Goal: Information Seeking & Learning: Learn about a topic

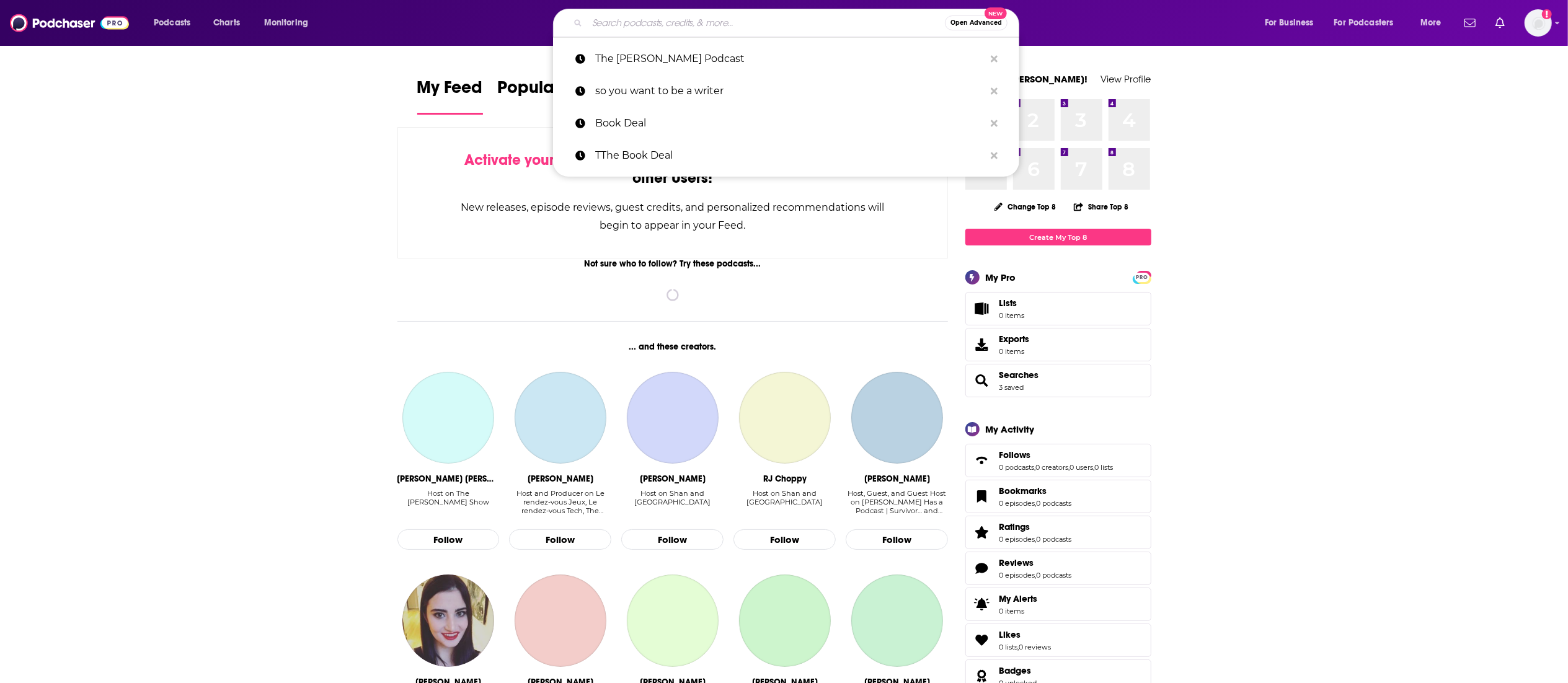
click at [653, 17] on input "Search podcasts, credits, & more..." at bounding box center [766, 23] width 358 height 20
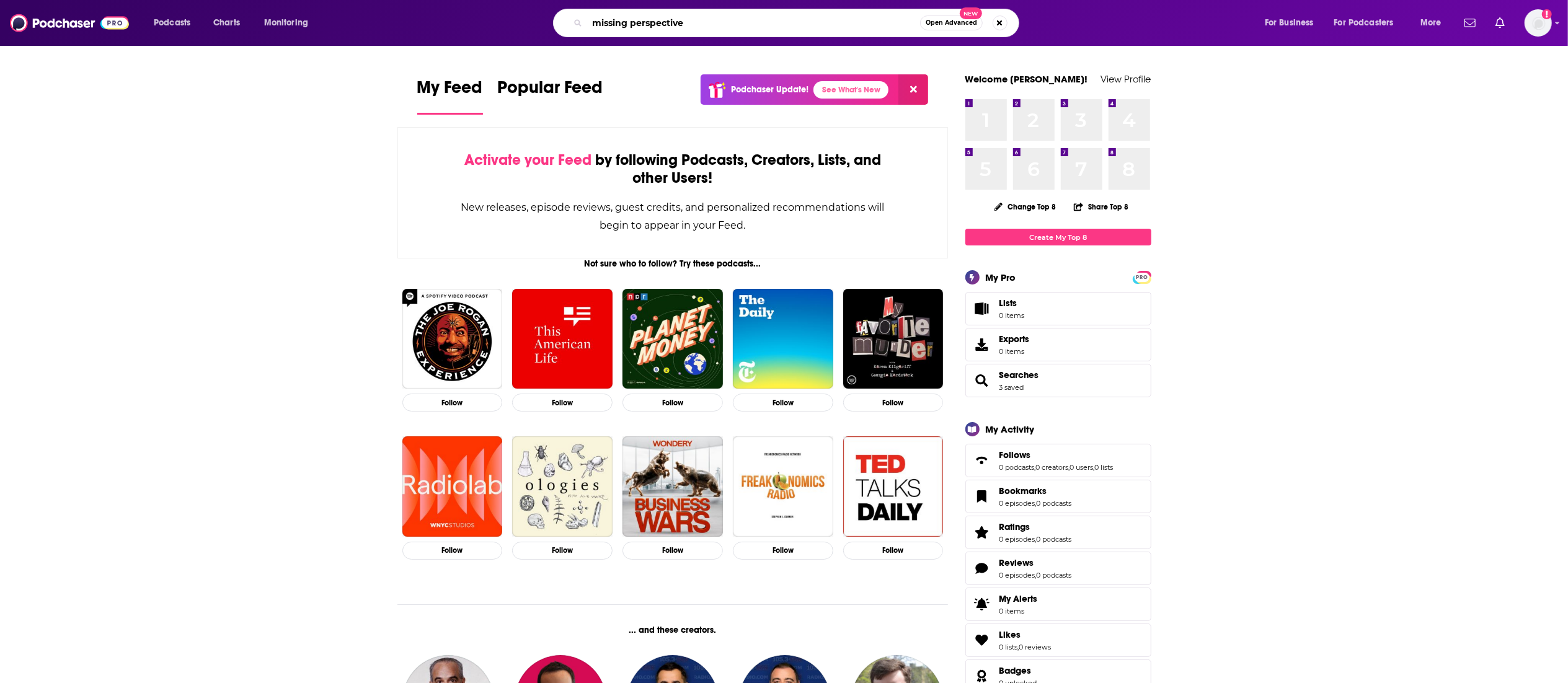
type input "missing perspective"
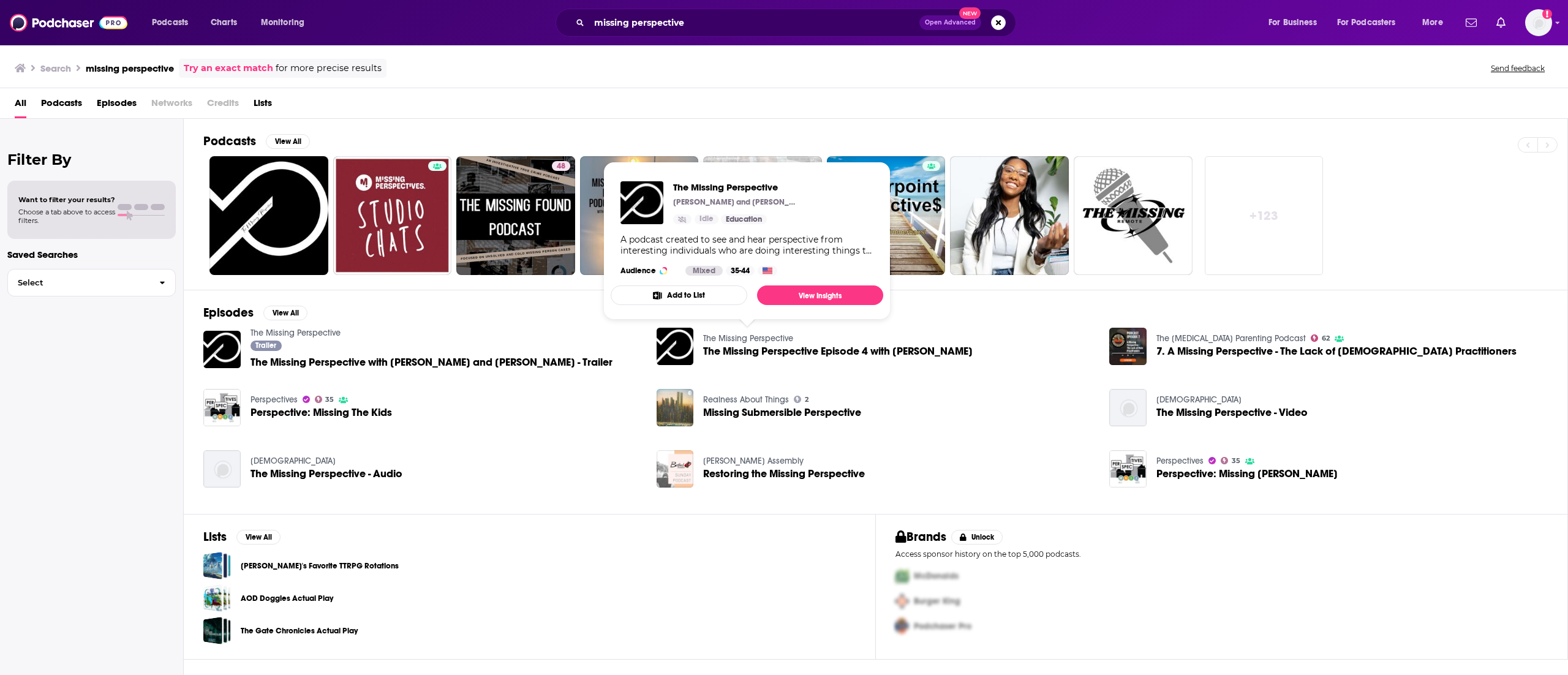
click at [743, 339] on link "The Missing Perspective" at bounding box center [747, 338] width 90 height 10
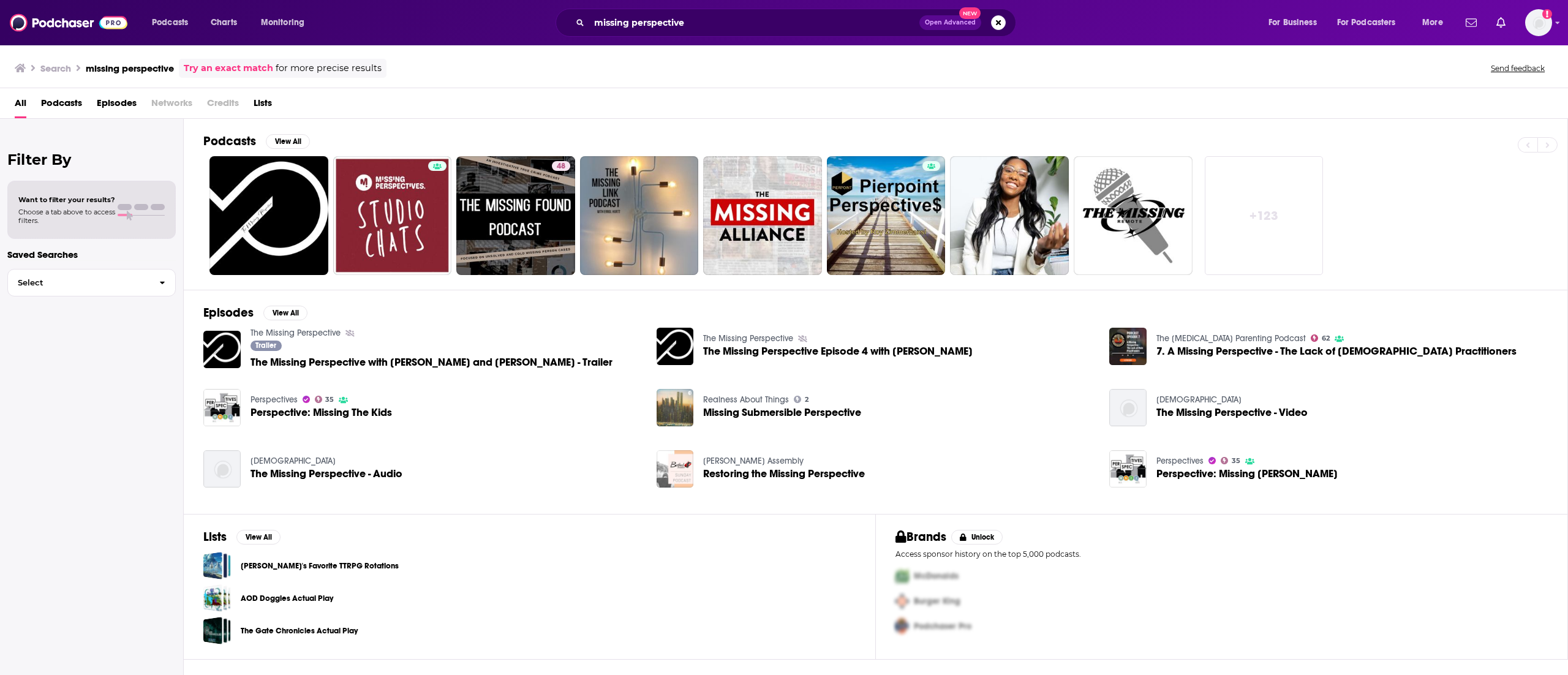
click at [703, 3] on div "Podcasts Charts Monitoring missing perspective Open Advanced New For Business F…" at bounding box center [784, 23] width 1568 height 45
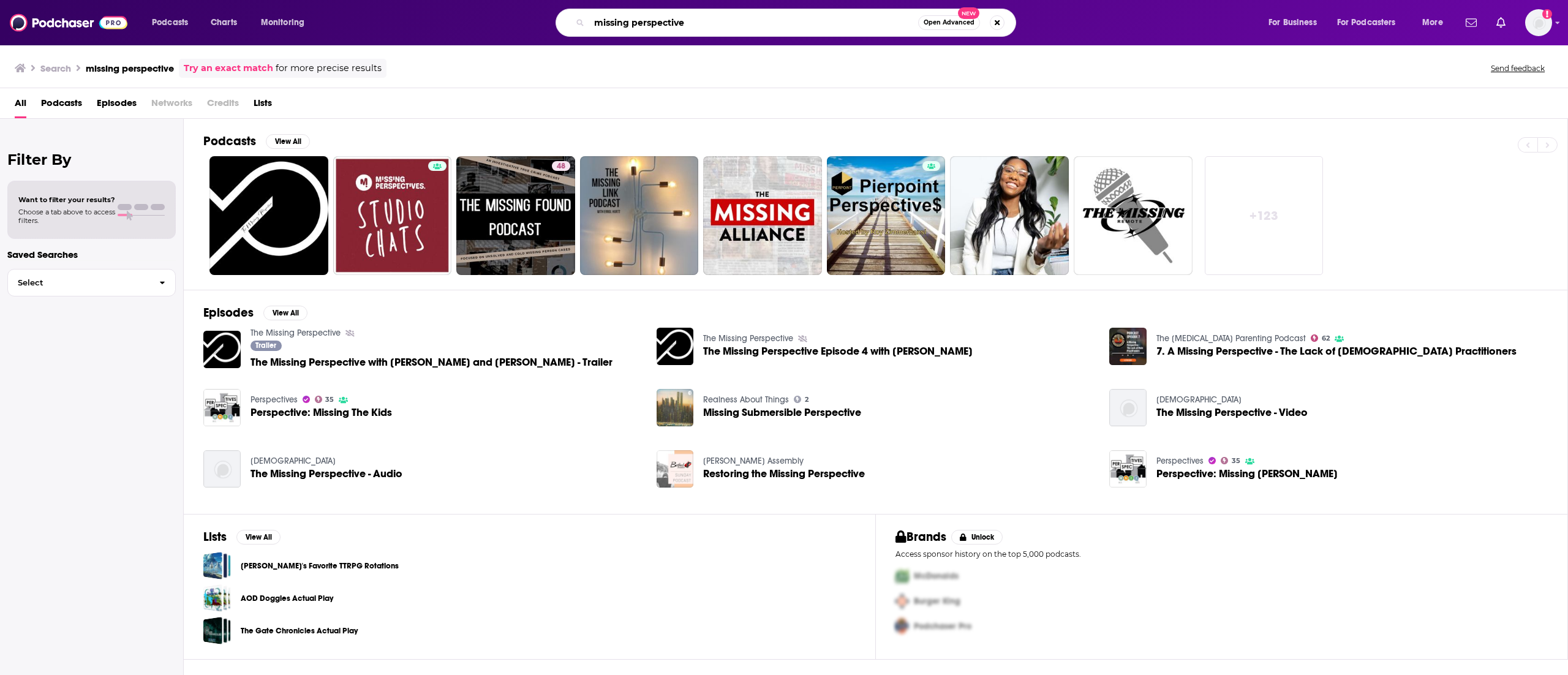
drag, startPoint x: 699, startPoint y: 12, endPoint x: 583, endPoint y: 25, distance: 116.7
click at [583, 25] on div "missing perspective Open Advanced New" at bounding box center [786, 23] width 460 height 28
paste input "Book Smart podcast"
type input "Book Smart podcast"
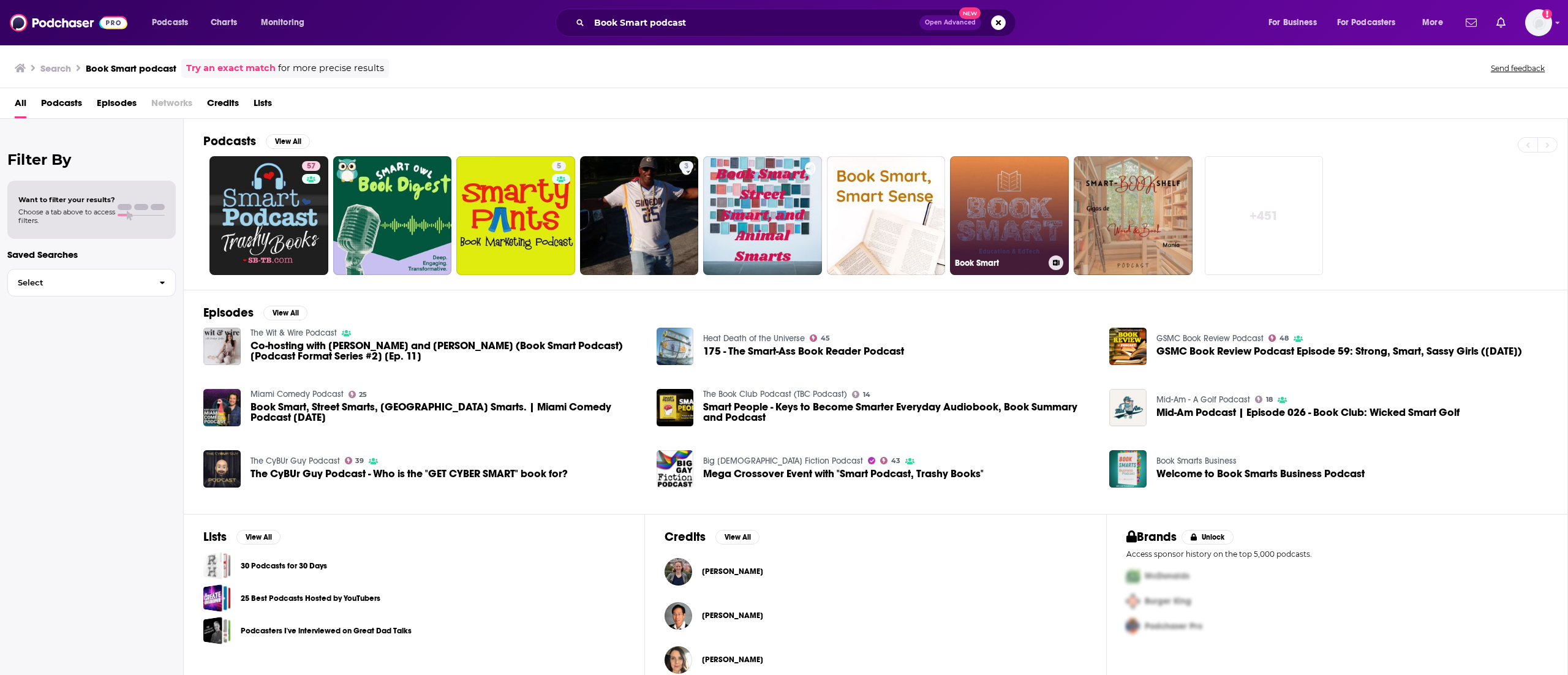
click at [1040, 210] on link "Book Smart" at bounding box center [1009, 215] width 119 height 119
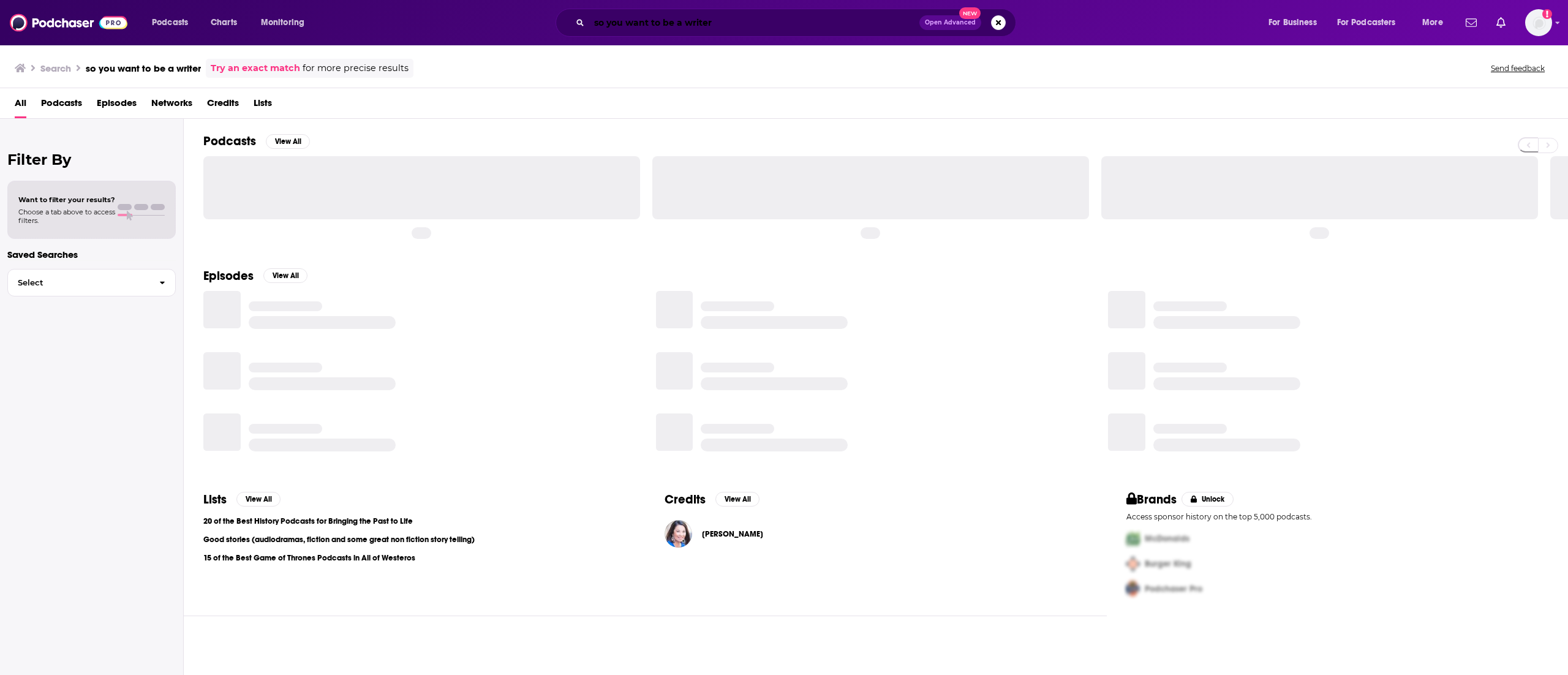
click at [707, 23] on input "so you want to be a writer" at bounding box center [754, 23] width 330 height 20
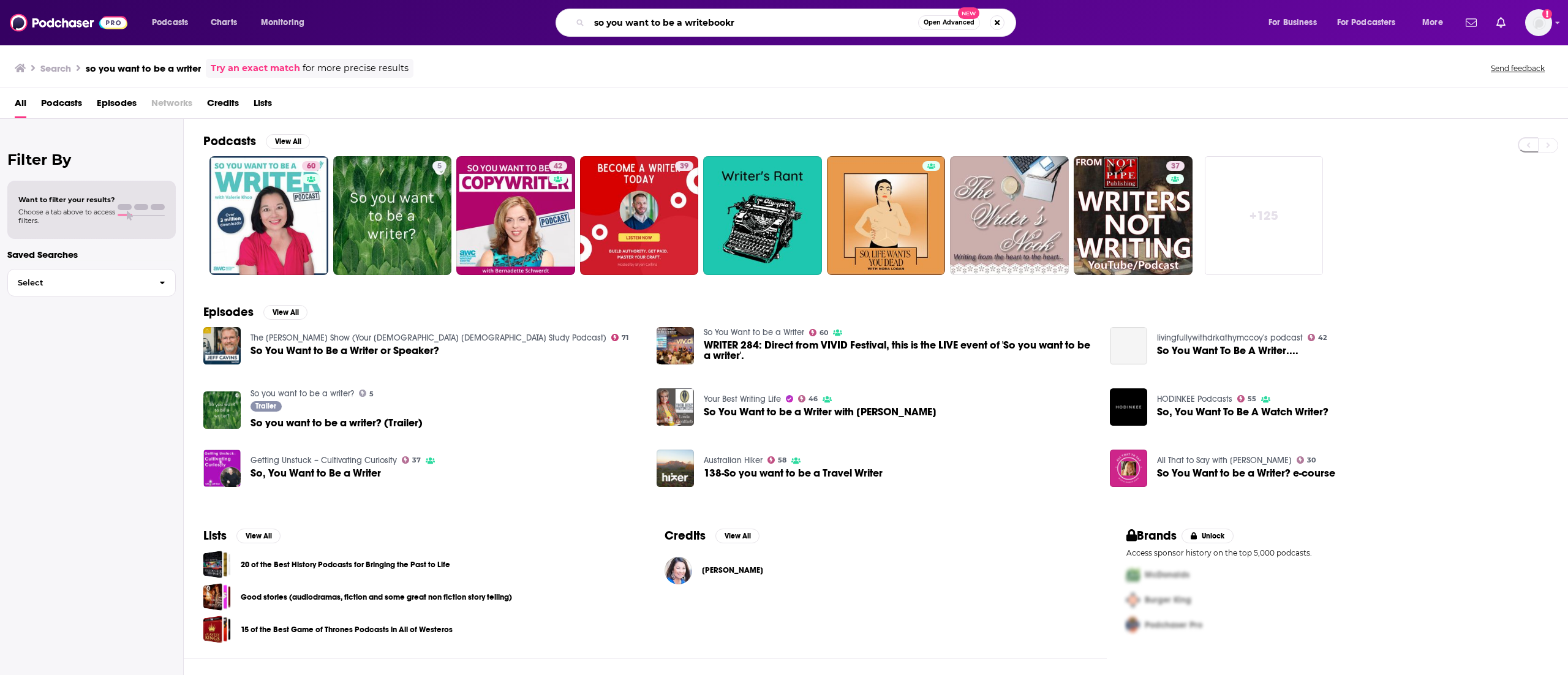
drag, startPoint x: 795, startPoint y: 21, endPoint x: 517, endPoint y: 26, distance: 278.0
click at [517, 26] on div "so you want to be a writebookr Open Advanced New" at bounding box center [797, 23] width 916 height 28
type input "booksmart"
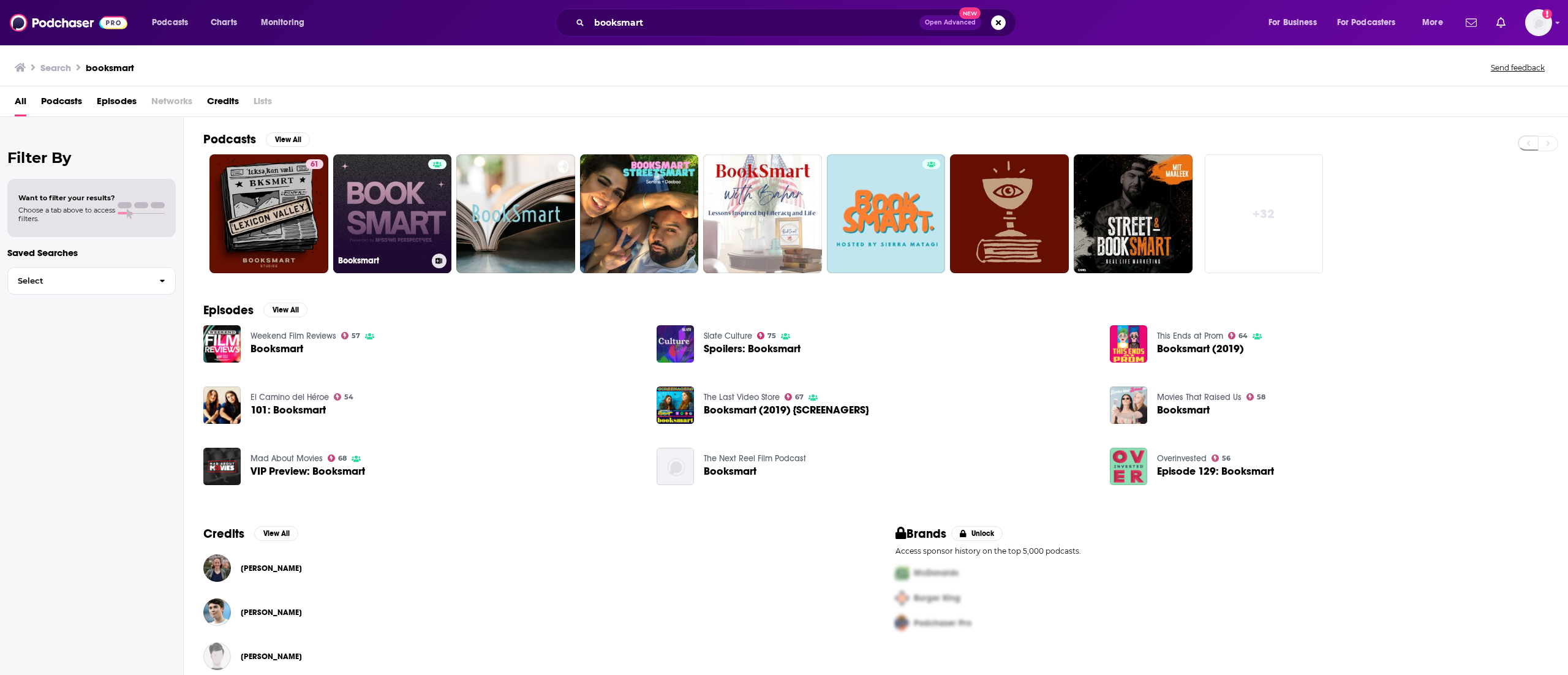
click at [397, 213] on link "Booksmart" at bounding box center [392, 213] width 119 height 119
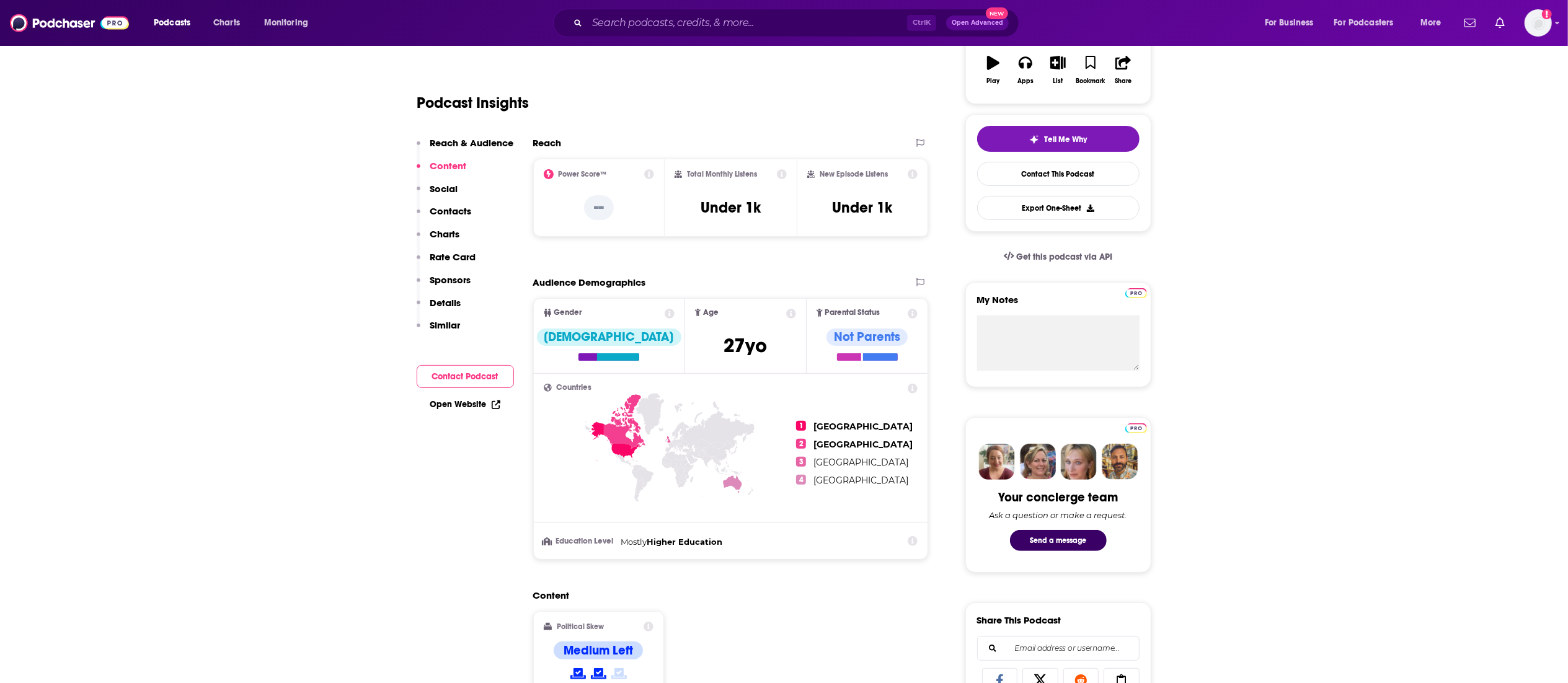
scroll to position [207, 0]
